Goal: Navigation & Orientation: Locate item on page

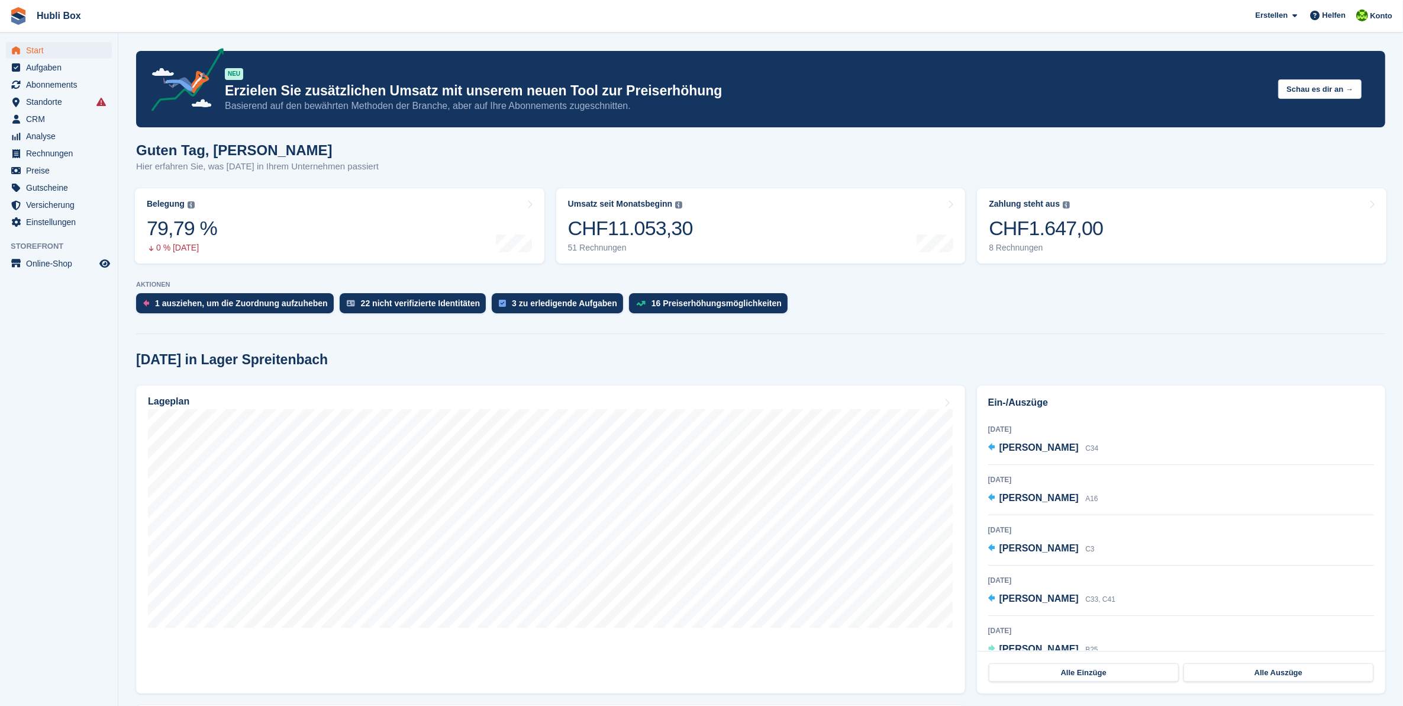
click at [901, 330] on div at bounding box center [761, 331] width 1250 height 5
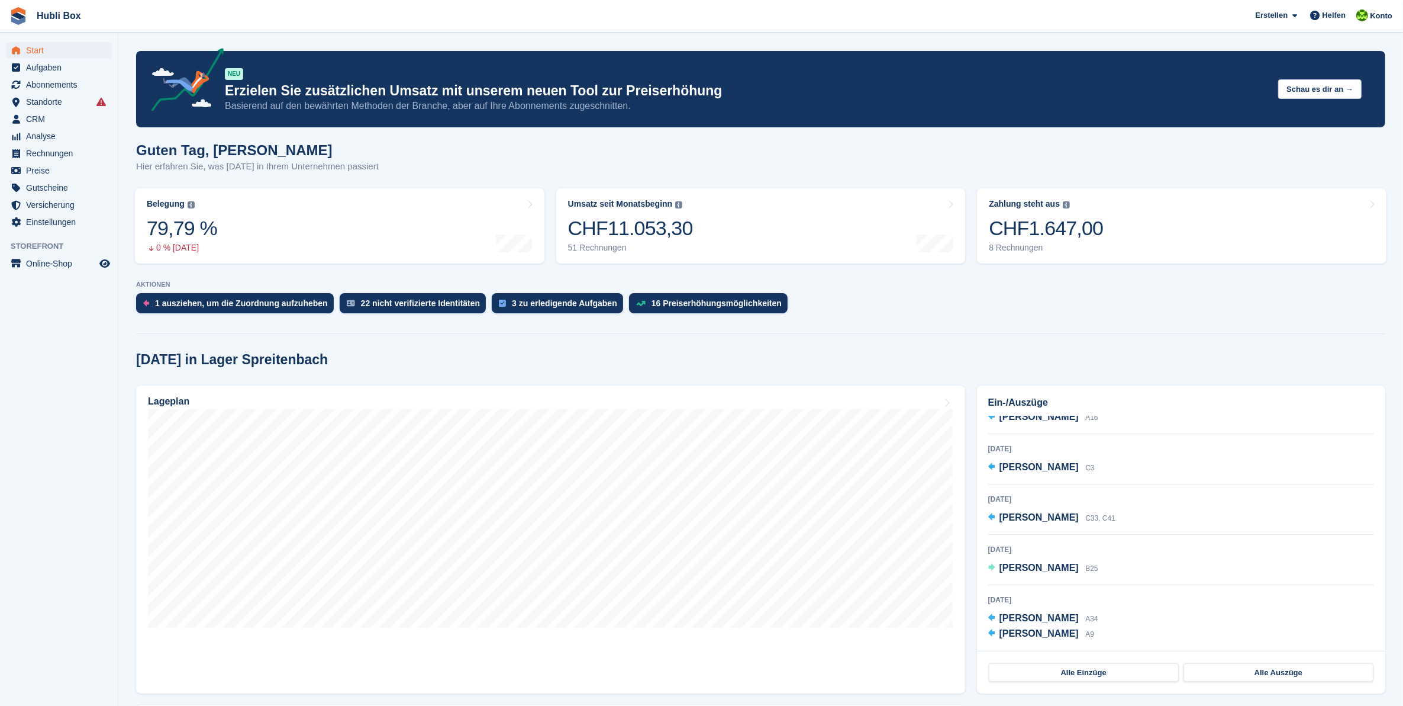
scroll to position [157, 0]
click at [795, 407] on div "Lageplan" at bounding box center [551, 402] width 806 height 13
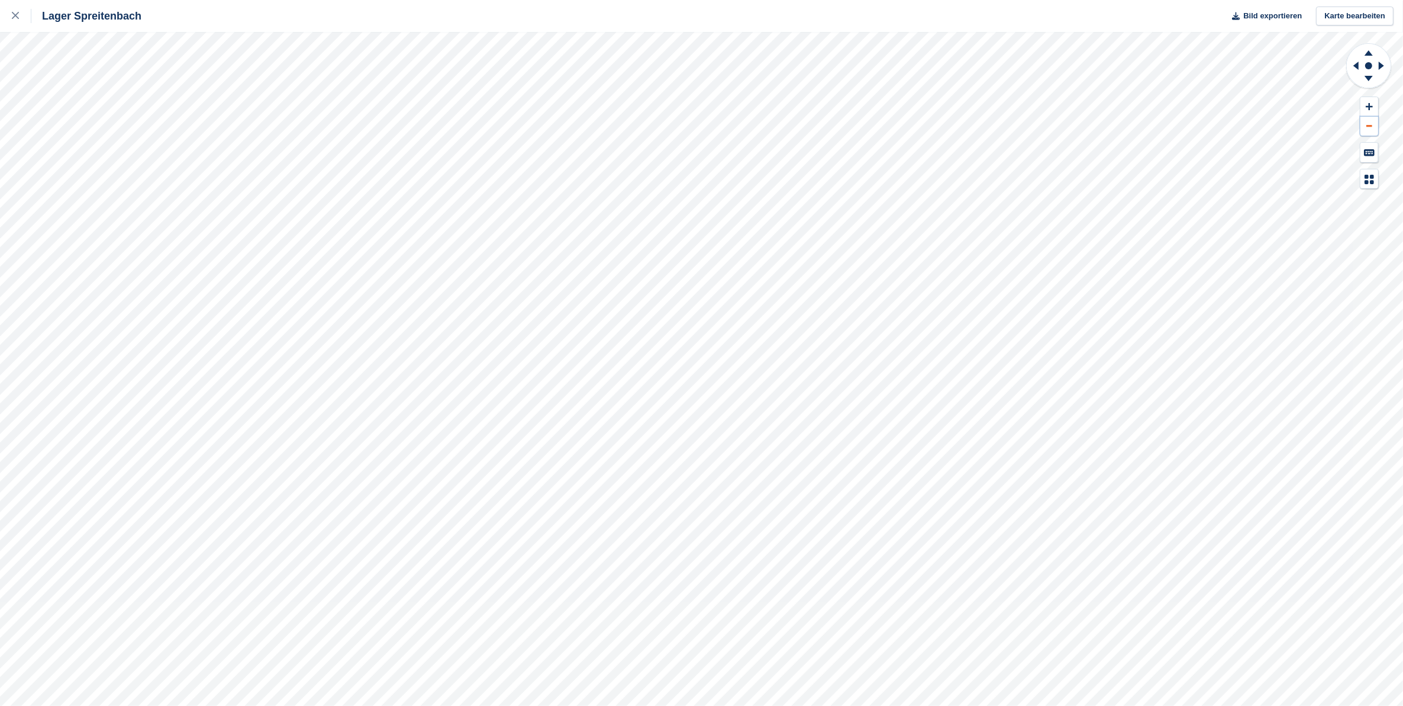
click at [1367, 125] on icon at bounding box center [1370, 126] width 6 height 2
click at [1367, 126] on icon at bounding box center [1370, 126] width 6 height 2
click at [1369, 102] on icon at bounding box center [1369, 106] width 7 height 8
